Goal: Information Seeking & Learning: Learn about a topic

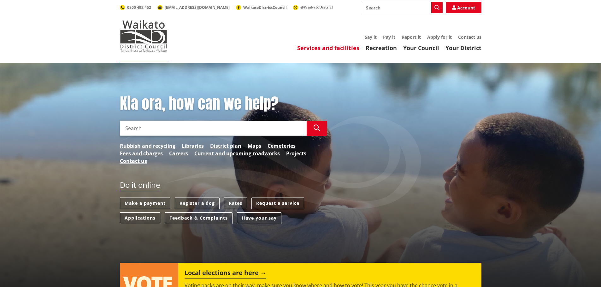
click at [337, 47] on link "Services and facilities" at bounding box center [328, 48] width 62 height 8
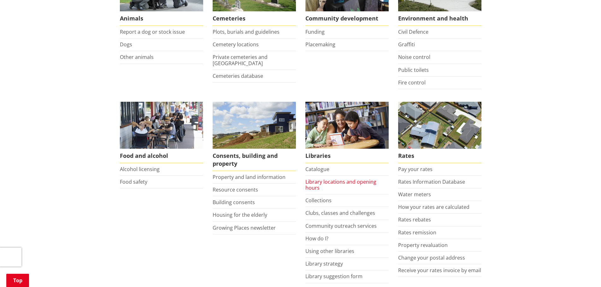
scroll to position [221, 0]
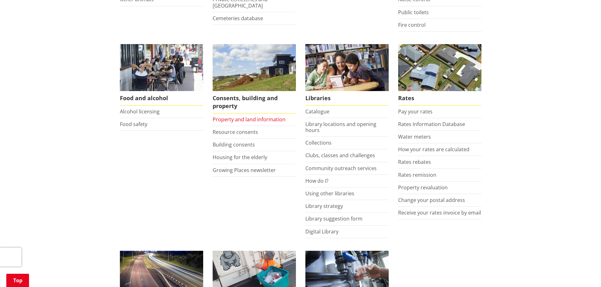
click at [232, 119] on link "Property and land information" at bounding box center [249, 119] width 73 height 7
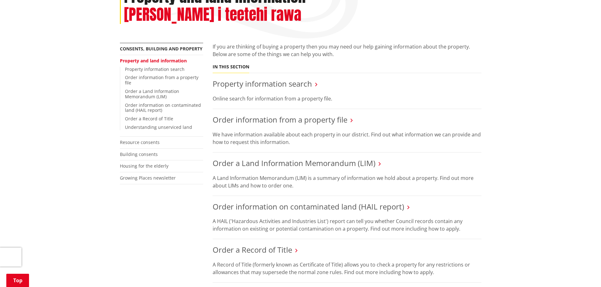
scroll to position [95, 0]
